Goal: Information Seeking & Learning: Find contact information

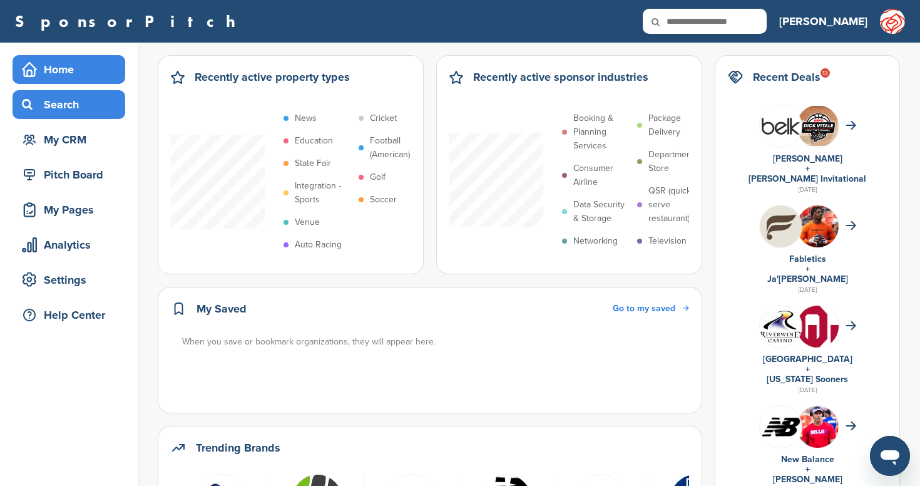
click at [80, 105] on div "Search" at bounding box center [72, 104] width 106 height 23
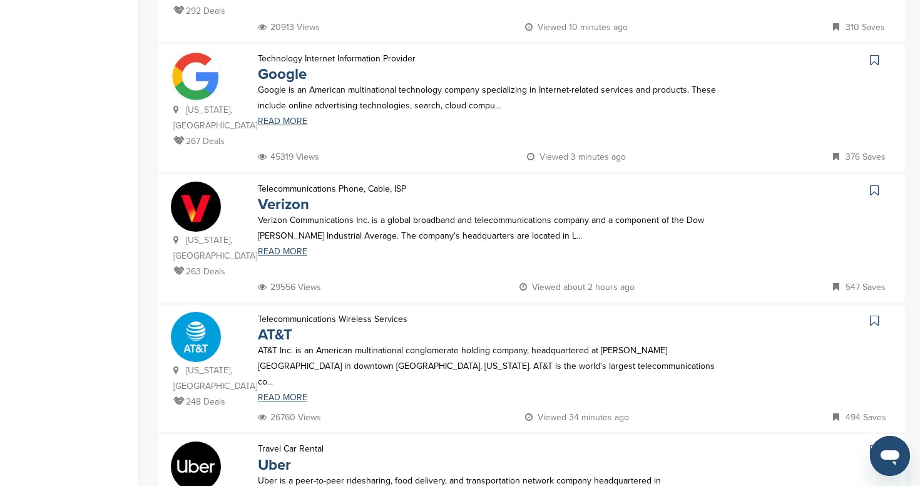
scroll to position [1051, 0]
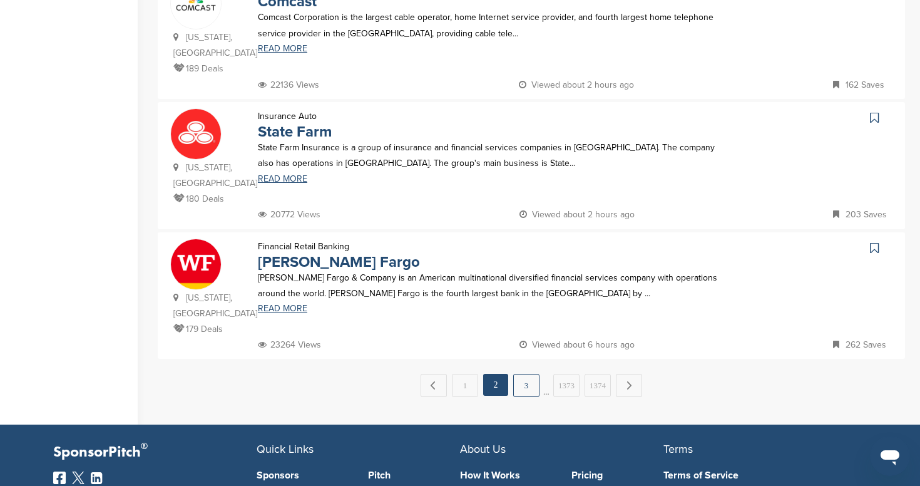
scroll to position [1226, 0]
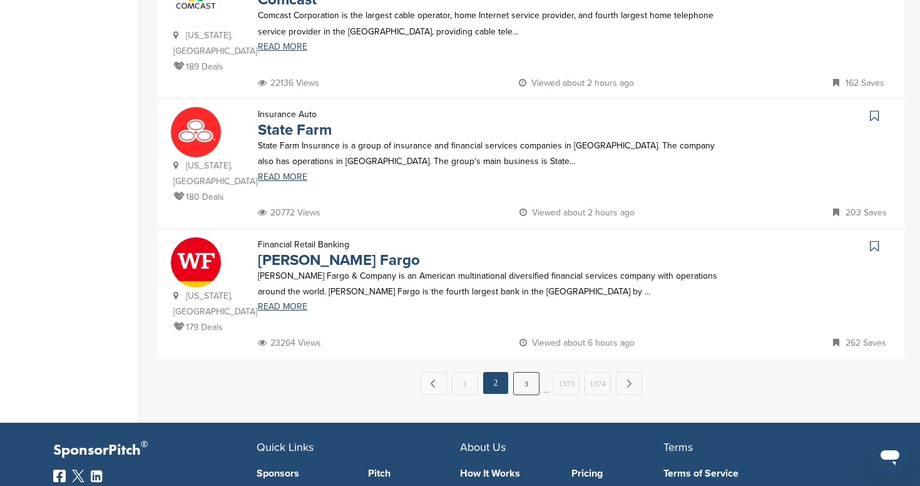
click at [527, 372] on link "3" at bounding box center [526, 383] width 26 height 23
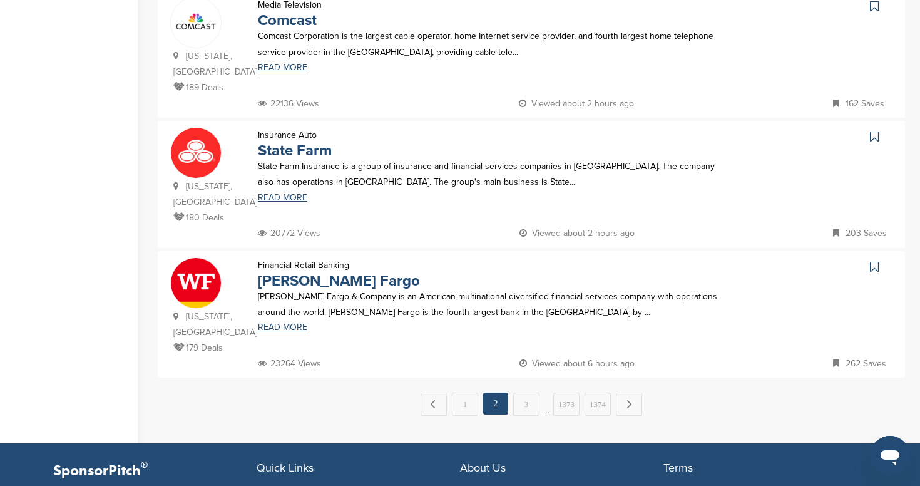
scroll to position [0, 0]
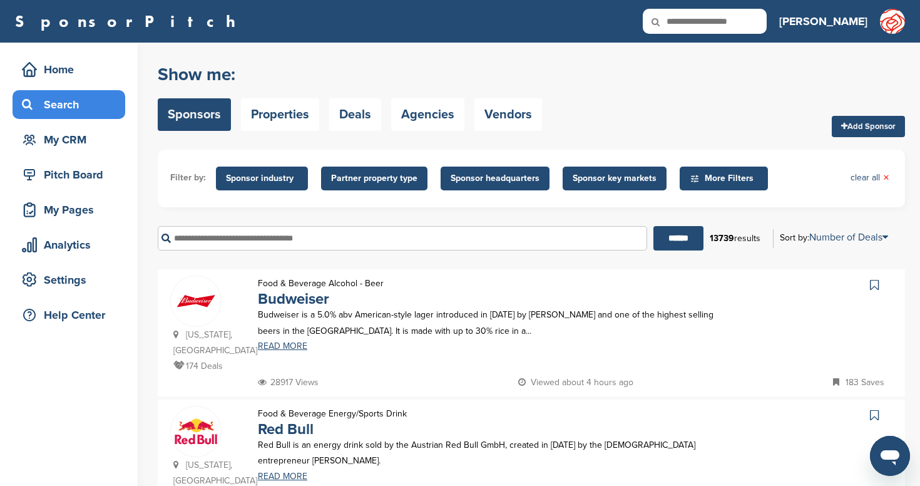
click at [348, 234] on input "text" at bounding box center [403, 238] width 490 height 24
click at [654, 226] on input "******" at bounding box center [679, 238] width 50 height 24
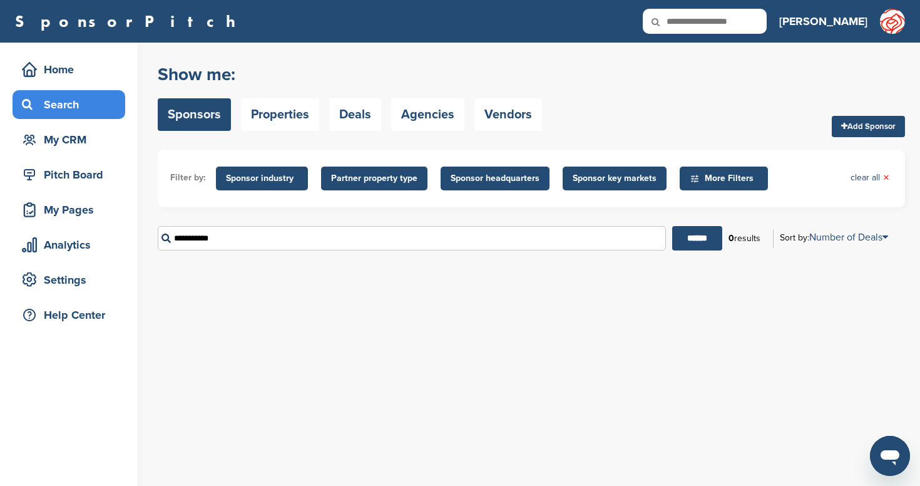
click at [205, 238] on input "**********" at bounding box center [412, 238] width 508 height 24
type input "****"
click at [672, 226] on input "******" at bounding box center [697, 238] width 50 height 24
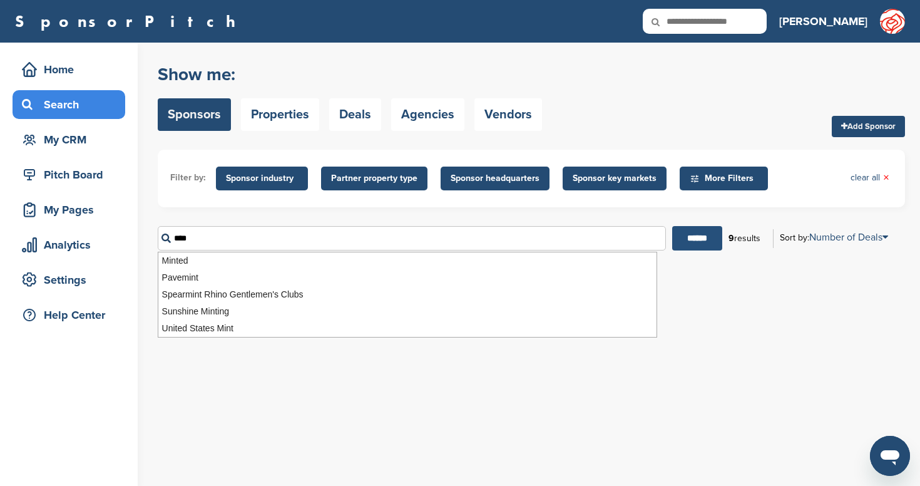
click at [693, 235] on input "******" at bounding box center [697, 238] width 50 height 24
click at [70, 100] on div "Search" at bounding box center [72, 104] width 106 height 23
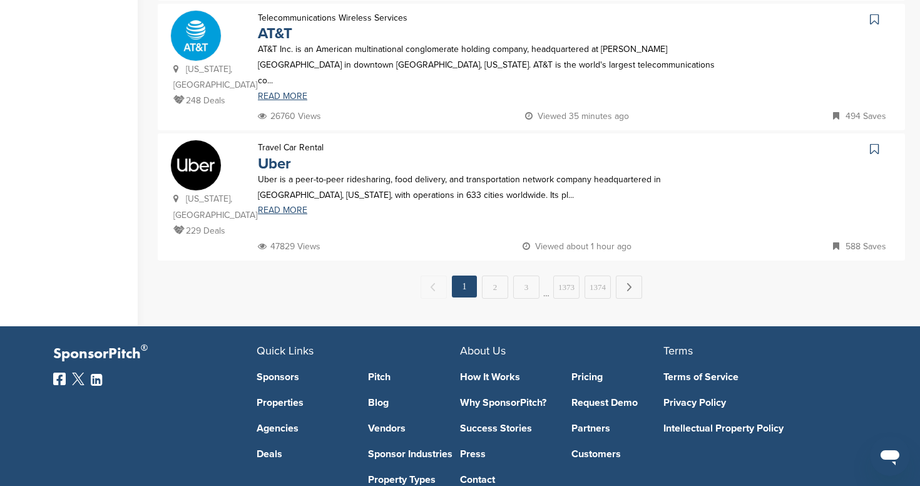
scroll to position [1314, 0]
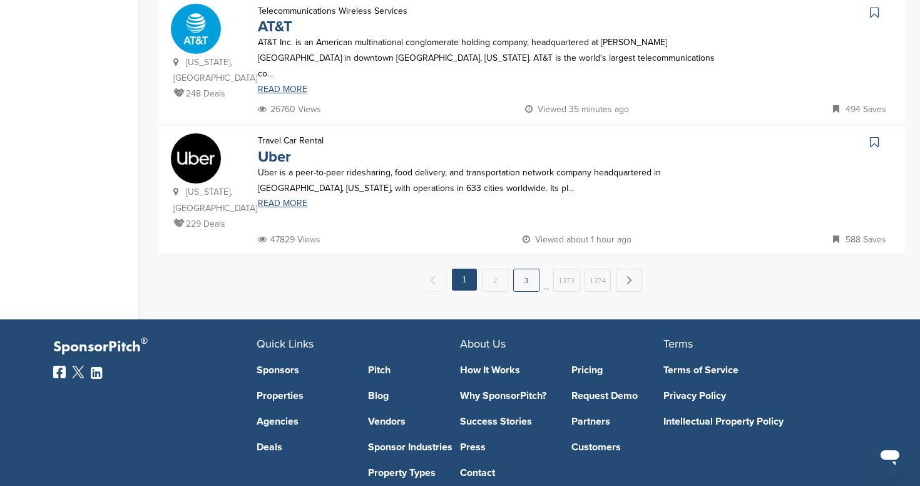
click at [520, 269] on link "3" at bounding box center [526, 280] width 26 height 23
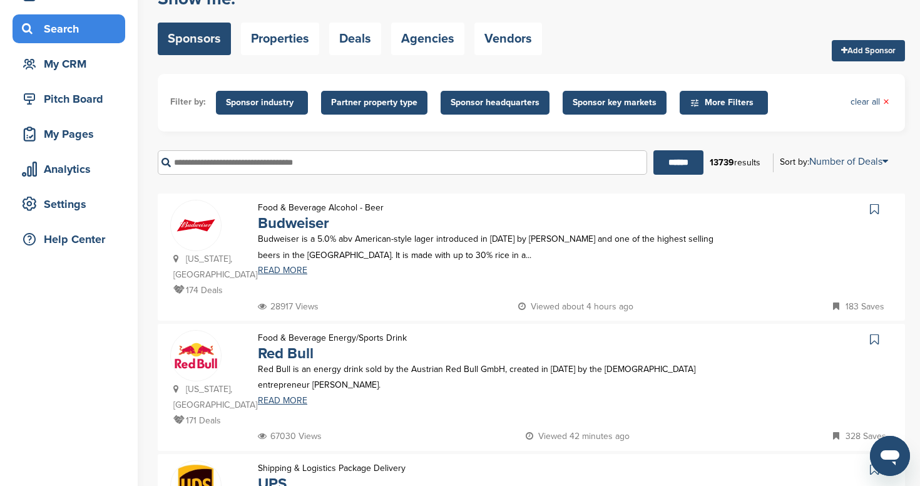
scroll to position [0, 0]
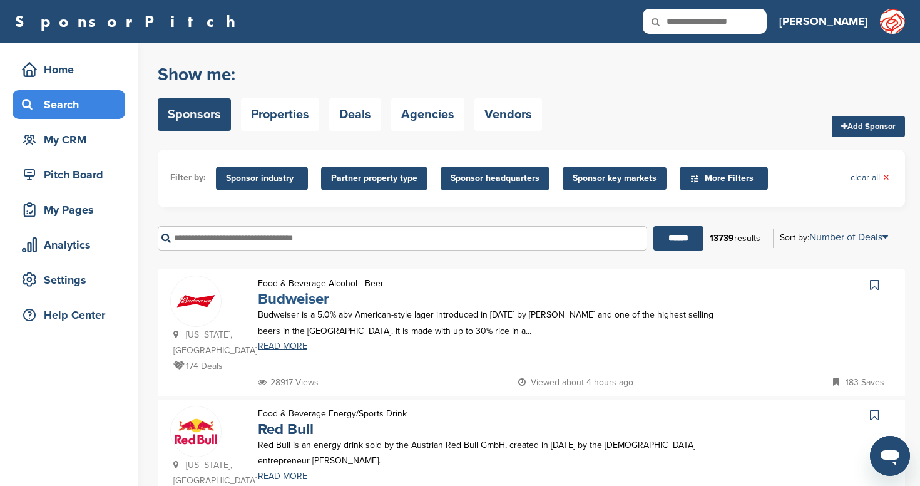
click at [316, 302] on link "Budweiser" at bounding box center [293, 299] width 71 height 18
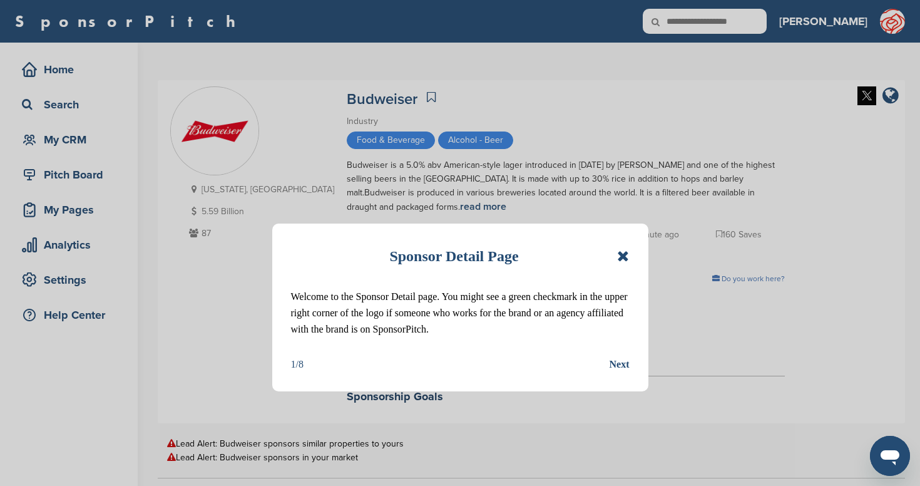
click at [626, 253] on icon at bounding box center [623, 256] width 12 height 15
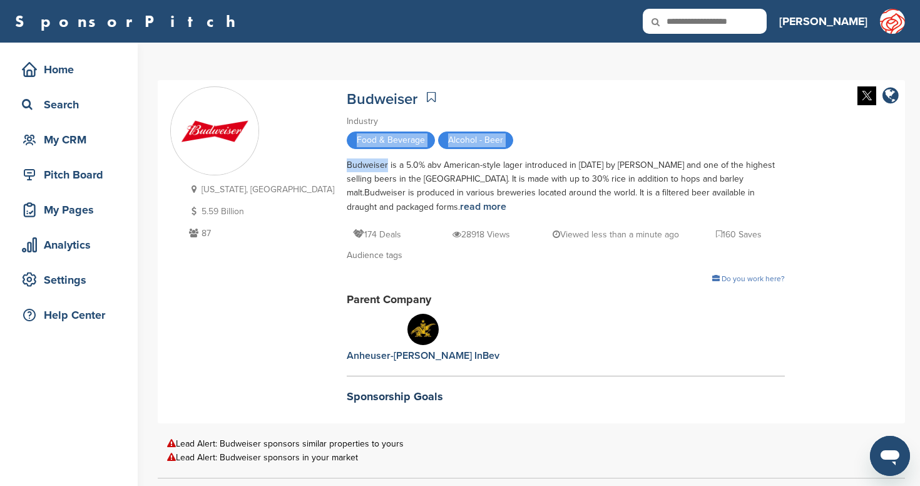
drag, startPoint x: 306, startPoint y: 155, endPoint x: 267, endPoint y: 145, distance: 39.9
click at [347, 135] on div "Budweiser Industry Food & Beverage Alcohol - Beer Budweiser is a 5.0% abv Ameri…" at bounding box center [566, 248] width 438 height 324
click at [44, 68] on div "Home" at bounding box center [72, 69] width 106 height 23
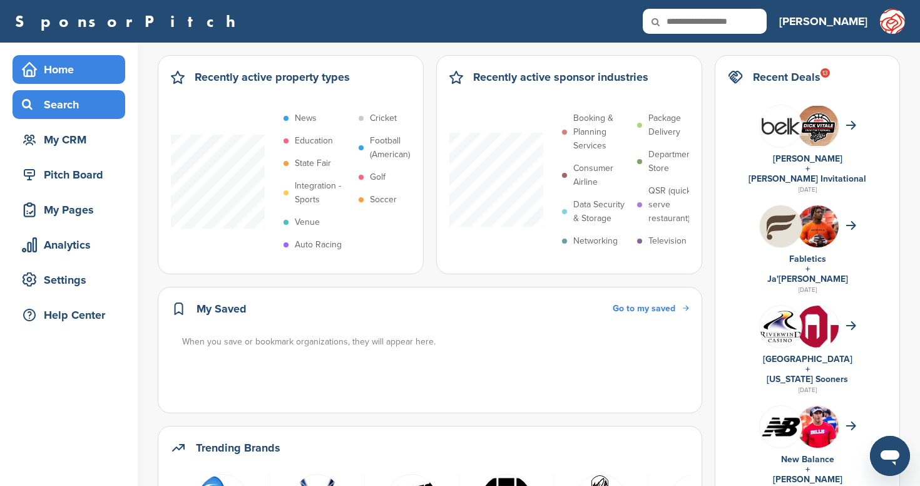
click at [46, 97] on div "Search" at bounding box center [72, 104] width 106 height 23
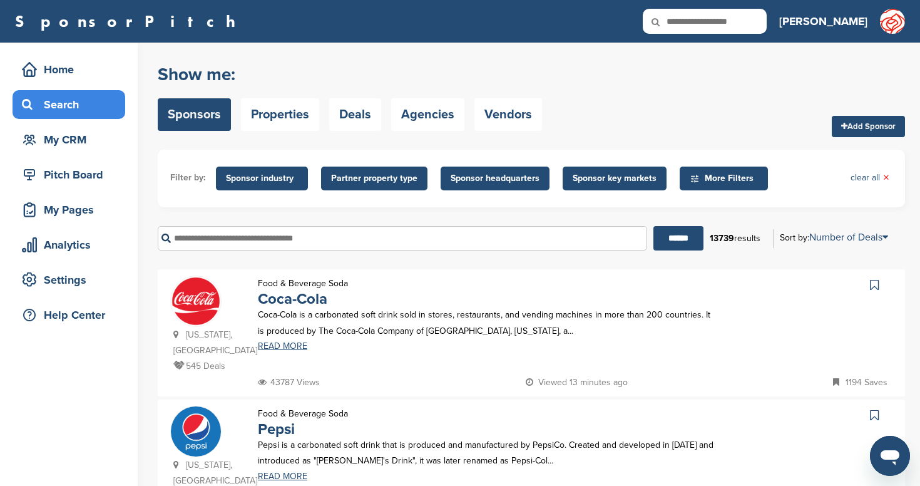
click at [293, 240] on input "text" at bounding box center [403, 238] width 490 height 24
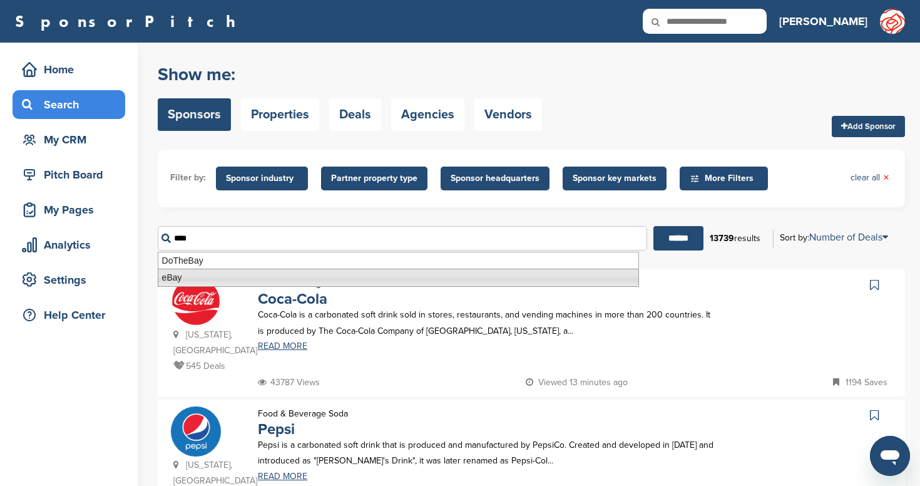
click at [312, 277] on li "eBay" at bounding box center [399, 278] width 482 height 18
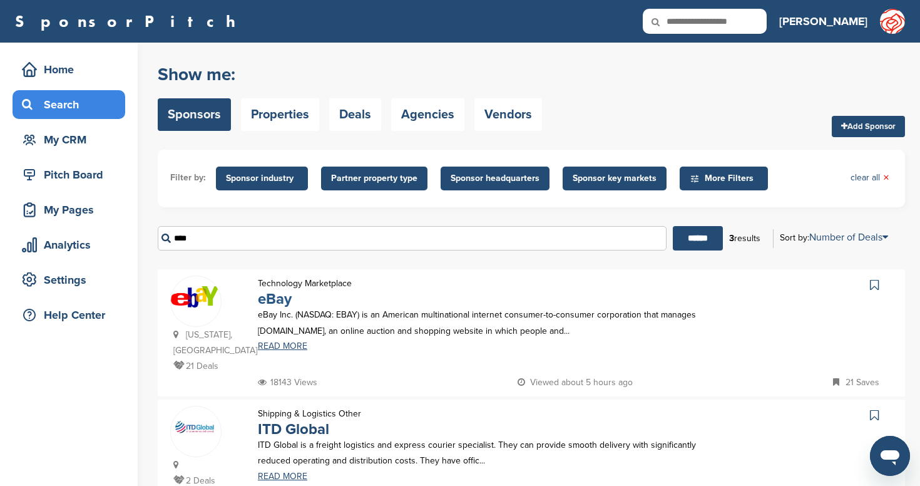
type input "****"
click at [275, 304] on link "eBay" at bounding box center [275, 299] width 34 height 18
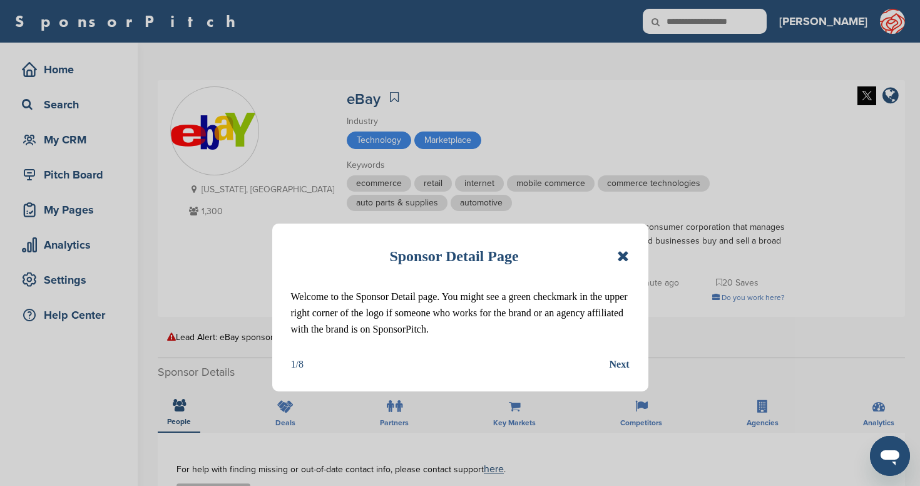
click at [627, 257] on icon at bounding box center [623, 256] width 12 height 15
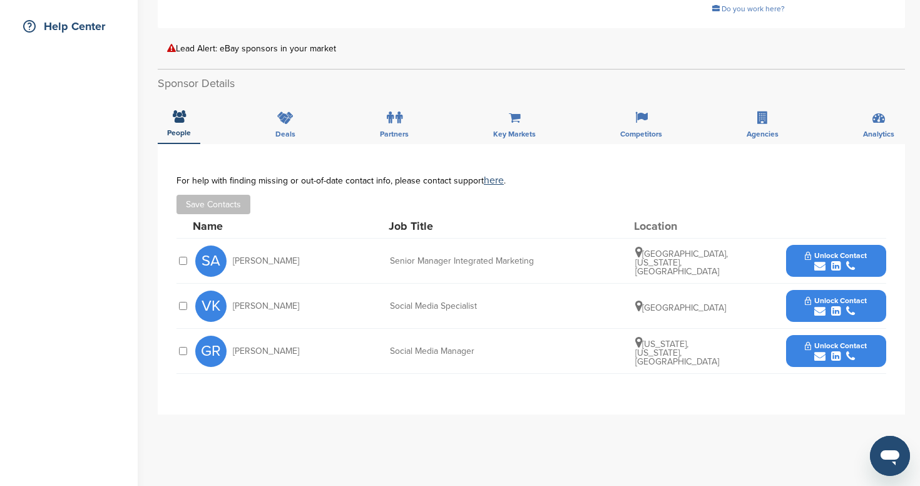
scroll to position [289, 0]
click at [244, 262] on span "[PERSON_NAME]" at bounding box center [266, 260] width 66 height 9
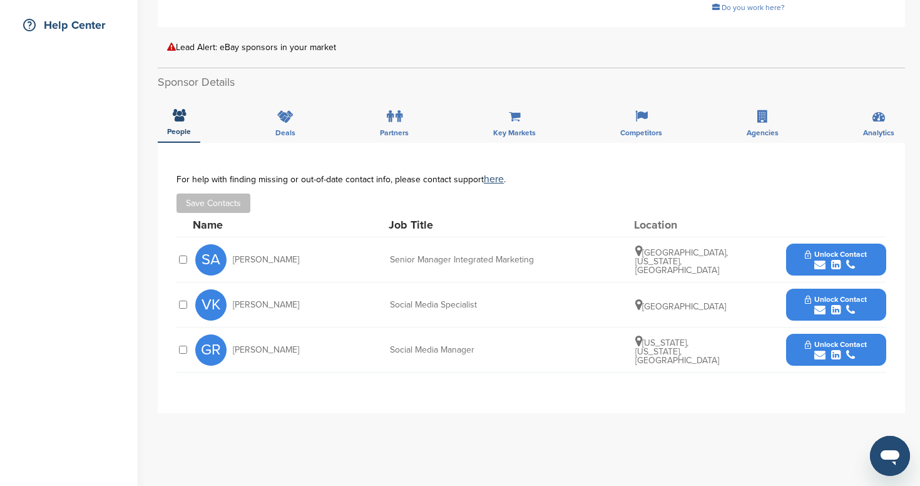
click at [204, 258] on span "SA" at bounding box center [210, 259] width 31 height 31
click at [835, 265] on icon "submit" at bounding box center [836, 264] width 9 height 11
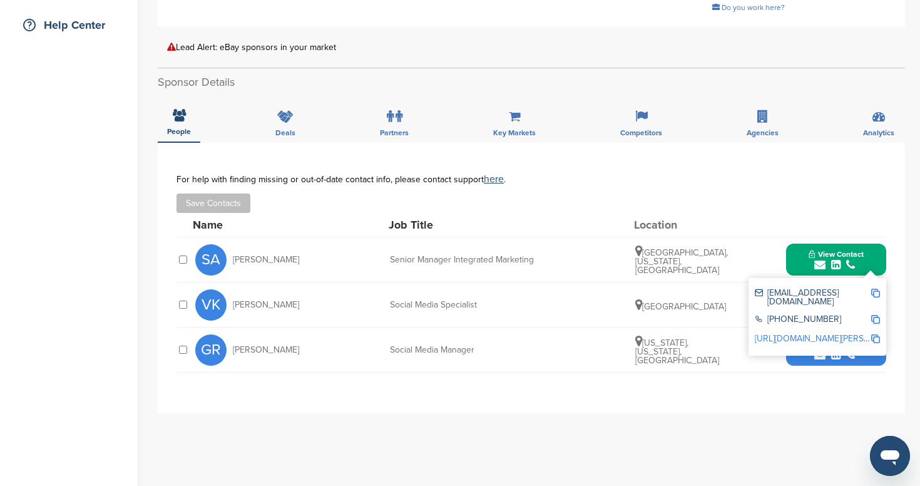
click at [828, 333] on link "[URL][DOMAIN_NAME][PERSON_NAME]" at bounding box center [831, 338] width 153 height 11
